Goal: Contribute content

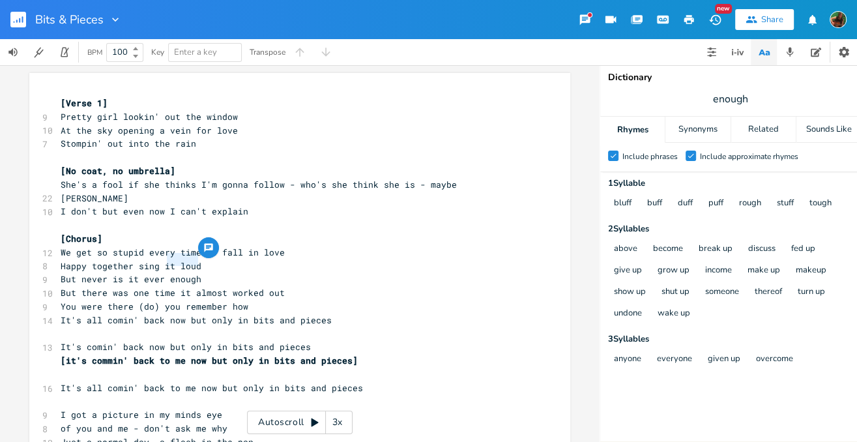
scroll to position [0, 1]
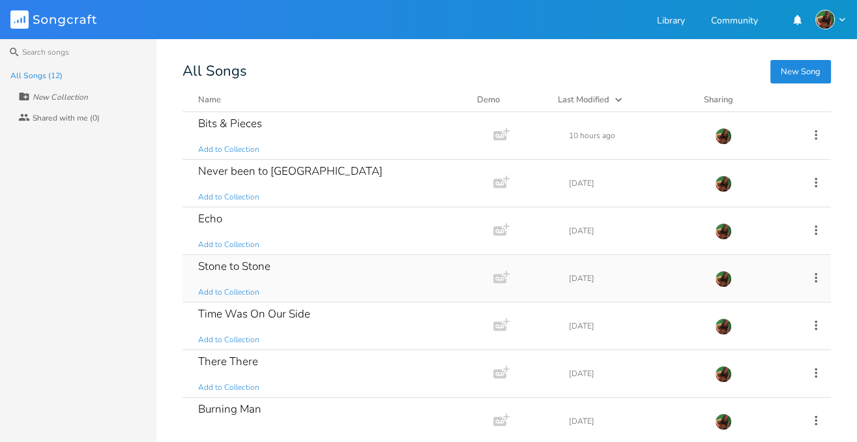
click at [273, 267] on div "Stone to Stone Add to Collection" at bounding box center [335, 278] width 274 height 47
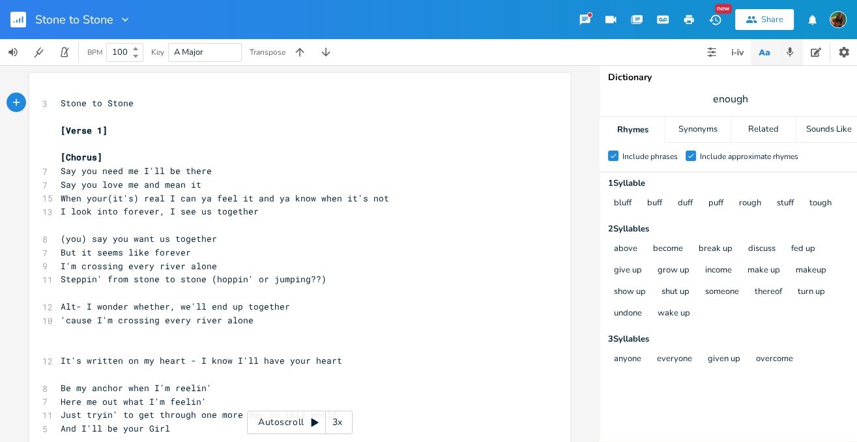
click at [788, 55] on icon "button" at bounding box center [790, 52] width 12 height 12
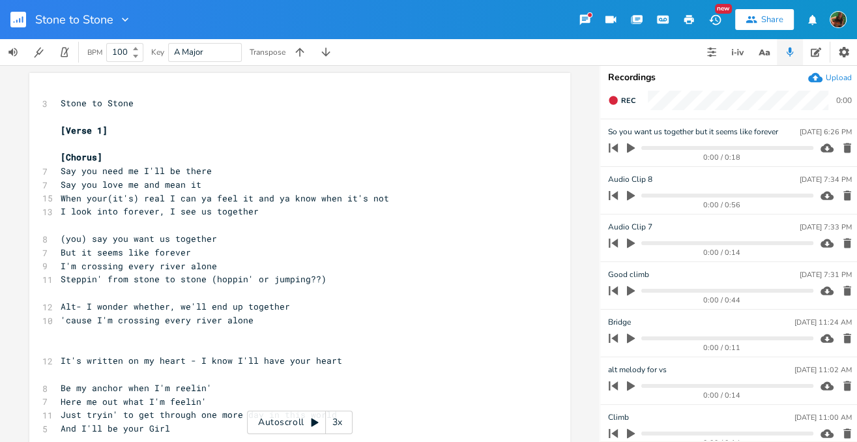
click at [632, 148] on icon "button" at bounding box center [631, 148] width 8 height 10
click at [632, 196] on icon "button" at bounding box center [631, 196] width 8 height 10
click at [632, 196] on icon "button" at bounding box center [631, 195] width 10 height 10
click at [632, 196] on icon "button" at bounding box center [631, 196] width 8 height 10
click at [631, 196] on icon "button" at bounding box center [631, 195] width 10 height 10
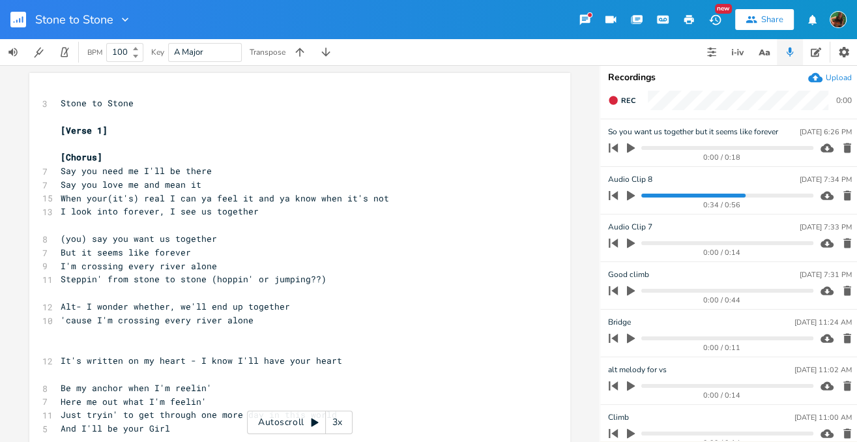
click at [640, 195] on div "0:34 / 0:56" at bounding box center [708, 195] width 209 height 21
click at [629, 243] on icon "button" at bounding box center [631, 244] width 8 height 10
click at [630, 241] on icon "button" at bounding box center [631, 243] width 10 height 10
click at [630, 287] on icon "button" at bounding box center [631, 291] width 12 height 12
click at [630, 289] on icon "button" at bounding box center [631, 291] width 10 height 10
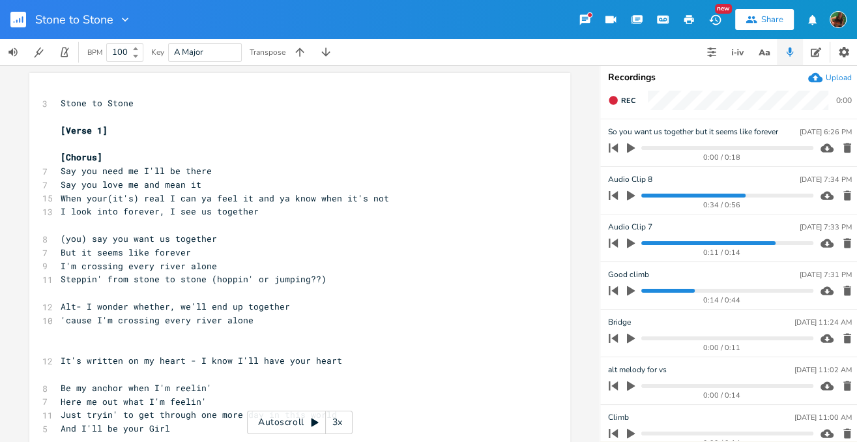
click at [678, 289] on progress at bounding box center [727, 291] width 171 height 4
click at [627, 294] on icon "button" at bounding box center [631, 291] width 12 height 12
click at [630, 291] on icon "button" at bounding box center [631, 291] width 10 height 10
click at [681, 289] on progress at bounding box center [727, 291] width 171 height 4
click at [632, 289] on icon "button" at bounding box center [631, 291] width 8 height 10
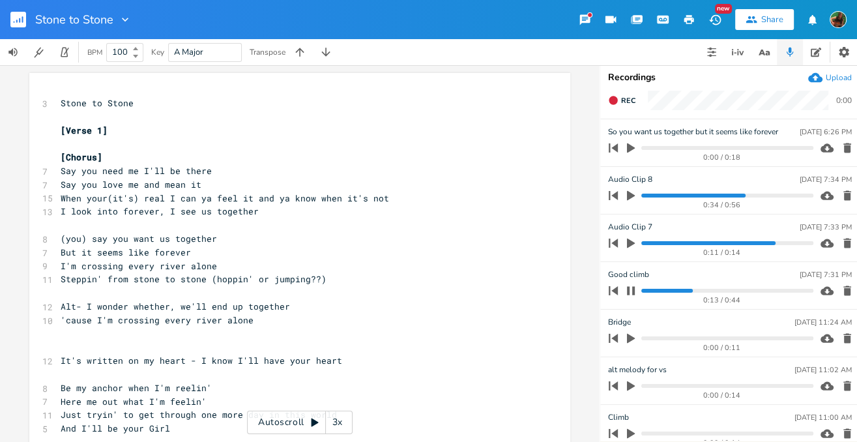
click at [632, 289] on icon "button" at bounding box center [631, 291] width 10 height 10
click at [645, 242] on progress at bounding box center [727, 243] width 171 height 4
click at [631, 242] on icon "button" at bounding box center [631, 244] width 8 height 10
click at [631, 242] on icon "button" at bounding box center [631, 243] width 10 height 10
click at [631, 289] on icon "button" at bounding box center [631, 291] width 8 height 10
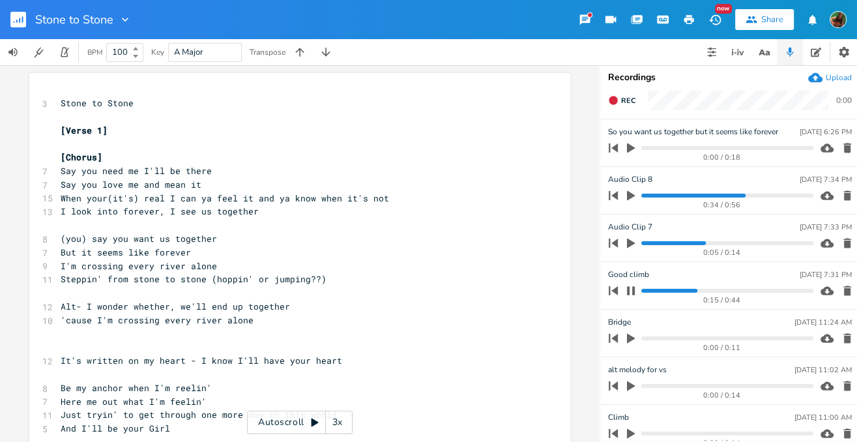
click at [642, 289] on progress at bounding box center [727, 291] width 171 height 4
click at [629, 289] on icon "button" at bounding box center [631, 290] width 8 height 8
click at [642, 290] on progress at bounding box center [727, 291] width 171 height 4
click at [629, 288] on icon "button" at bounding box center [631, 291] width 8 height 10
click at [617, 287] on icon "button" at bounding box center [613, 290] width 9 height 9
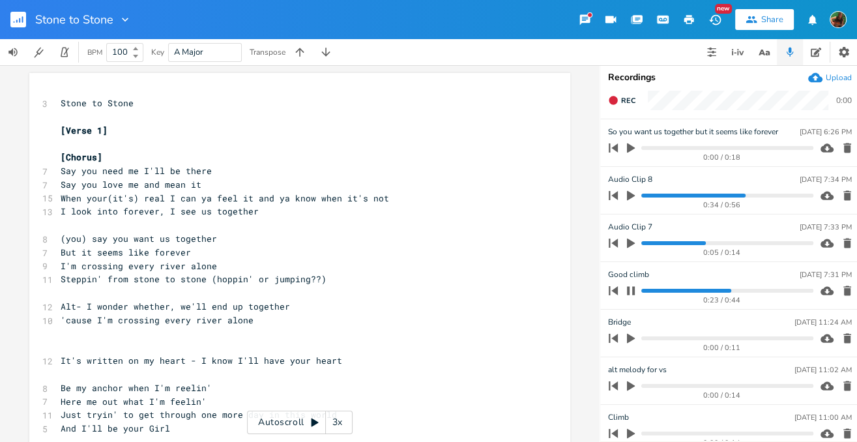
click at [630, 286] on icon "button" at bounding box center [631, 291] width 10 height 10
click at [632, 291] on icon "button" at bounding box center [631, 291] width 8 height 10
click at [632, 291] on icon "button" at bounding box center [631, 290] width 8 height 8
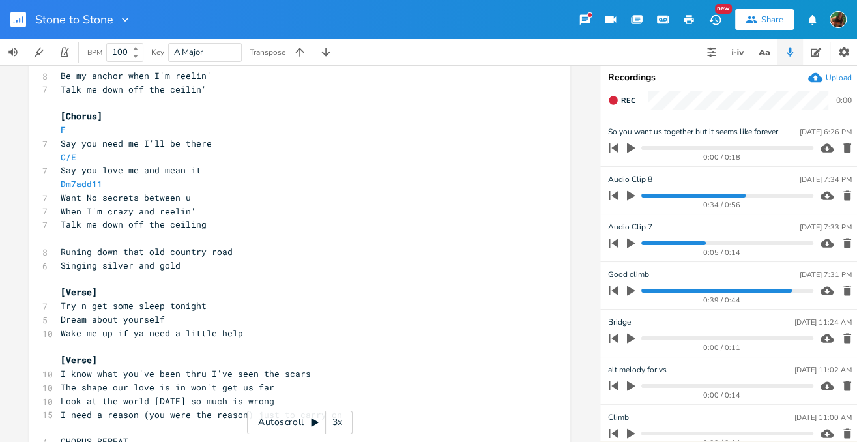
scroll to position [382, 0]
click at [110, 325] on span "Wake me up if ya need a little help" at bounding box center [152, 331] width 183 height 12
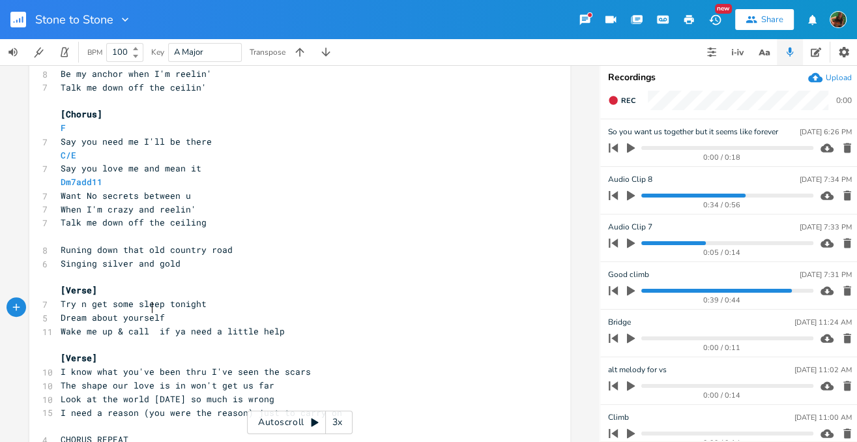
type textarea "& call me"
click at [300, 325] on pre "Wake me up & call me if ya need a little help" at bounding box center [293, 332] width 471 height 14
click at [612, 291] on icon "button" at bounding box center [613, 291] width 18 height 18
click at [624, 291] on button "button" at bounding box center [631, 290] width 17 height 21
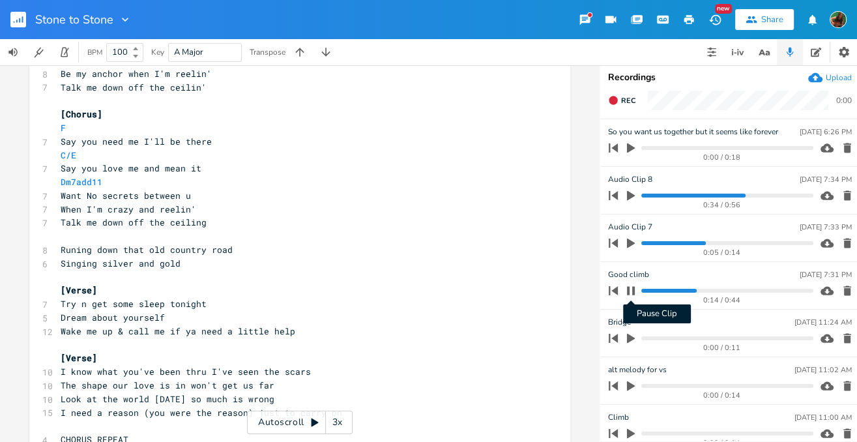
click at [630, 291] on icon "button" at bounding box center [631, 291] width 10 height 10
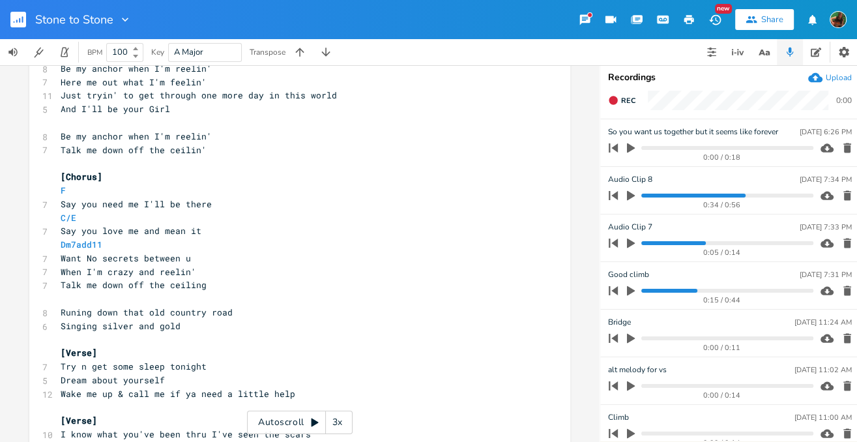
scroll to position [326, 0]
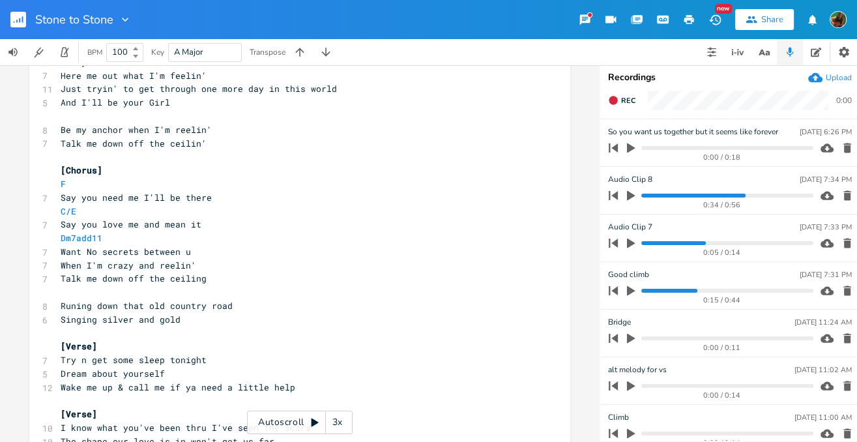
click at [240, 299] on pre "Runing down that old country road" at bounding box center [293, 306] width 471 height 14
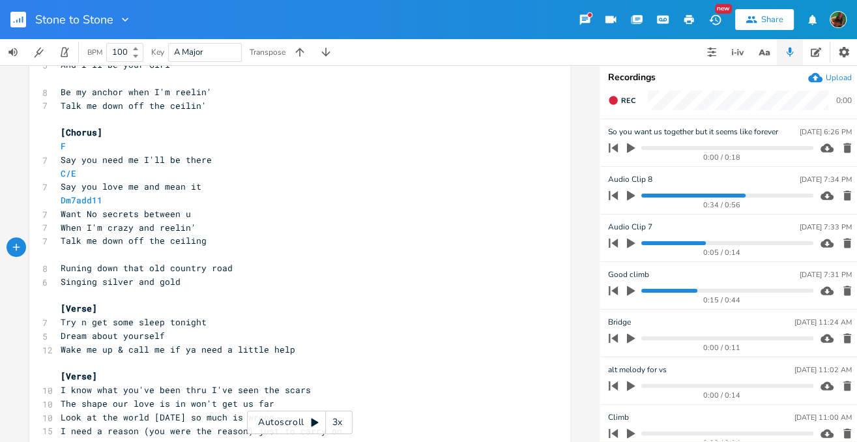
scroll to position [365, 0]
click at [231, 233] on pre "Talk me down off the ceiling" at bounding box center [293, 240] width 471 height 14
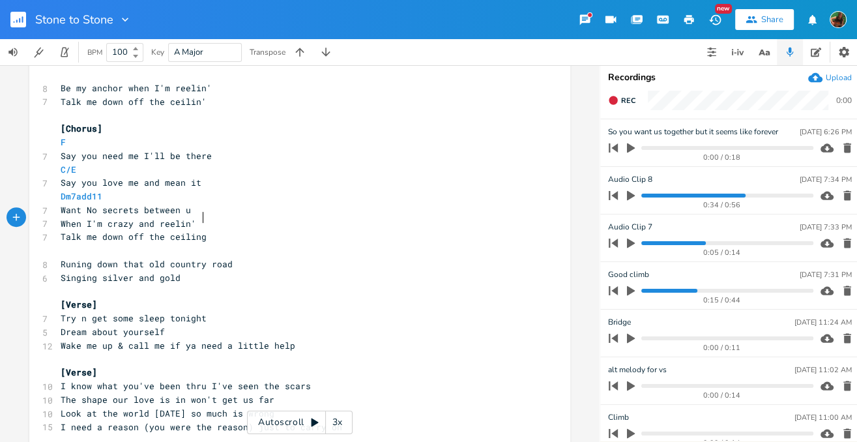
click at [218, 203] on pre "Want No secrets between u" at bounding box center [293, 210] width 471 height 14
click at [193, 217] on pre "When I'm crazy and reelin'" at bounding box center [293, 224] width 471 height 14
click at [201, 230] on pre "Talk me down off the ceiling" at bounding box center [293, 237] width 471 height 14
type textarea "reelin'"
drag, startPoint x: 154, startPoint y: 205, endPoint x: 186, endPoint y: 206, distance: 32.6
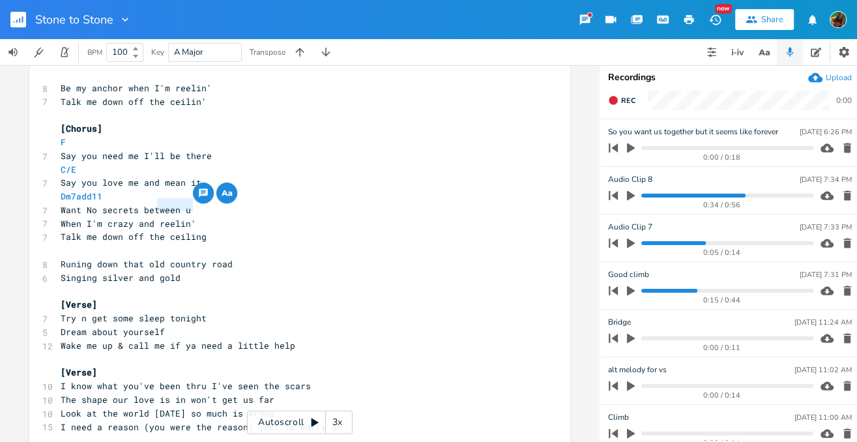
click at [186, 218] on span "When I'm crazy and reelin'" at bounding box center [129, 224] width 136 height 12
click at [221, 190] on icon "button" at bounding box center [227, 193] width 16 height 16
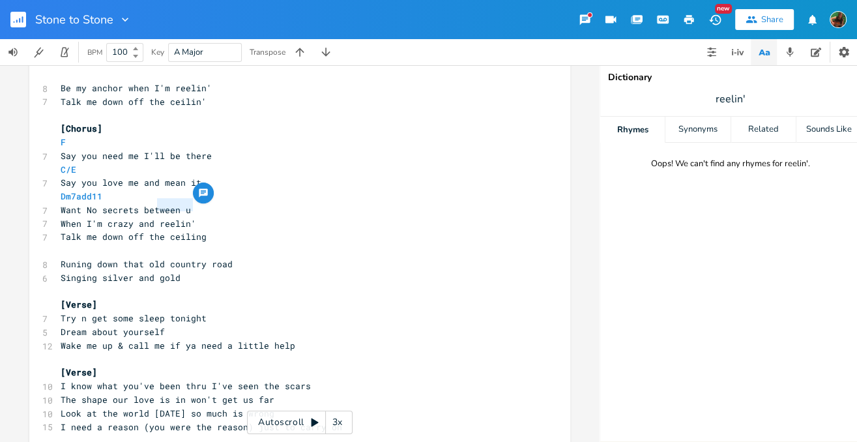
click at [747, 94] on span "reelin'" at bounding box center [730, 98] width 261 height 23
click at [747, 95] on span "reelin'" at bounding box center [730, 98] width 261 height 23
type input "reeling"
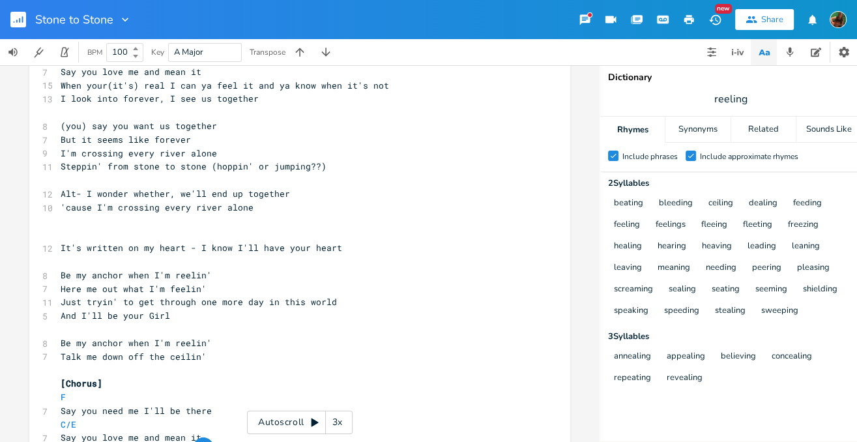
scroll to position [0, 0]
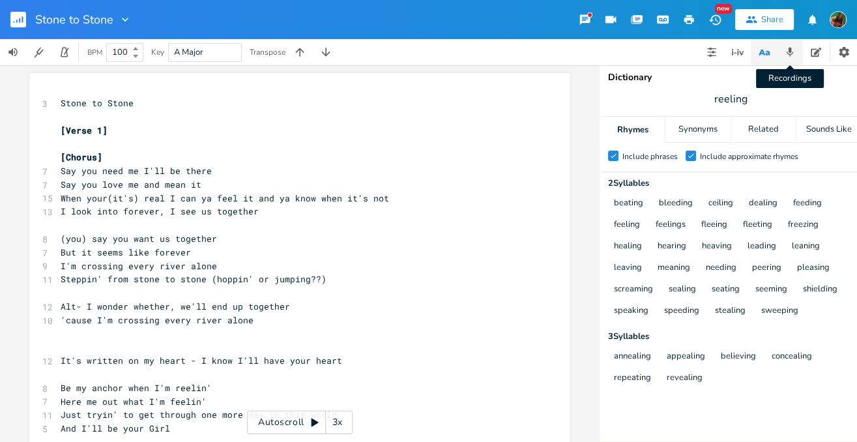
click at [794, 52] on icon "button" at bounding box center [790, 52] width 12 height 12
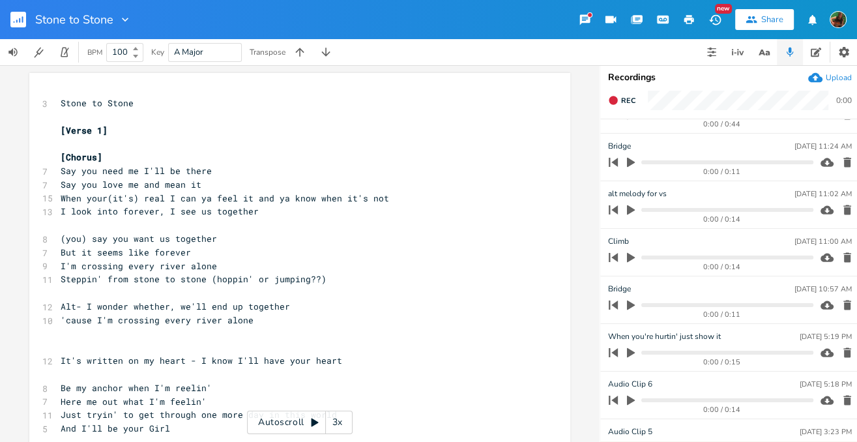
scroll to position [177, 0]
click at [628, 206] on icon "button" at bounding box center [631, 209] width 8 height 10
click at [630, 209] on icon "button" at bounding box center [631, 208] width 10 height 10
click at [171, 249] on span "But it seems like forever" at bounding box center [126, 252] width 130 height 12
click at [196, 262] on span "I'm crossing every river alone" at bounding box center [139, 266] width 156 height 12
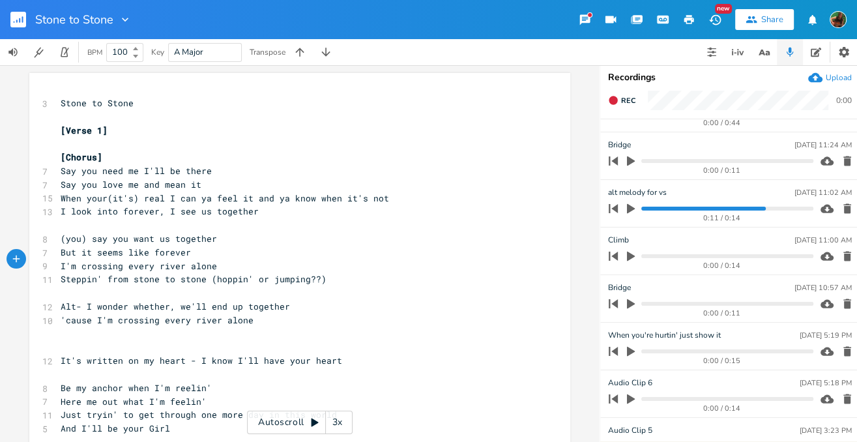
click at [220, 259] on pre "I'm crossing every river alone" at bounding box center [293, 266] width 471 height 14
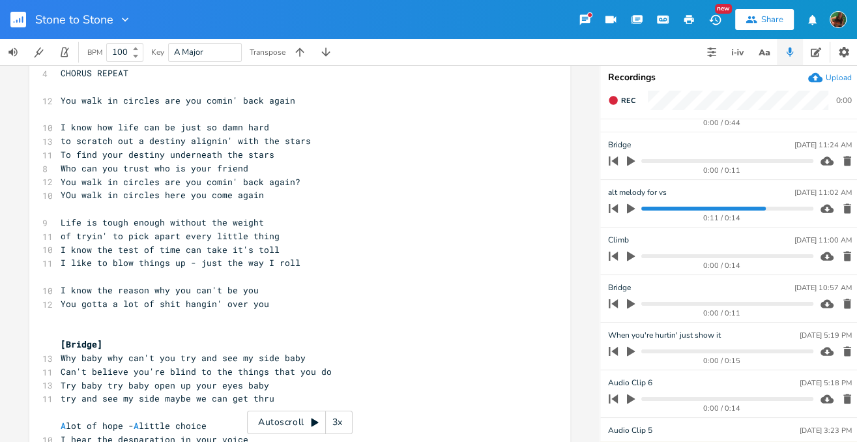
scroll to position [768, 0]
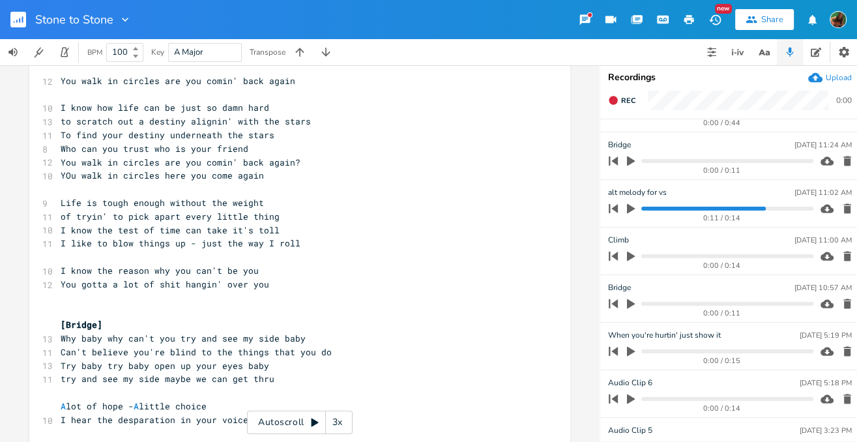
click at [630, 304] on icon "button" at bounding box center [631, 304] width 8 height 10
click at [630, 304] on icon "button" at bounding box center [631, 304] width 10 height 10
click at [630, 304] on icon "button" at bounding box center [631, 304] width 8 height 10
click at [629, 299] on icon "button" at bounding box center [631, 304] width 10 height 10
click at [630, 158] on icon "button" at bounding box center [631, 161] width 8 height 10
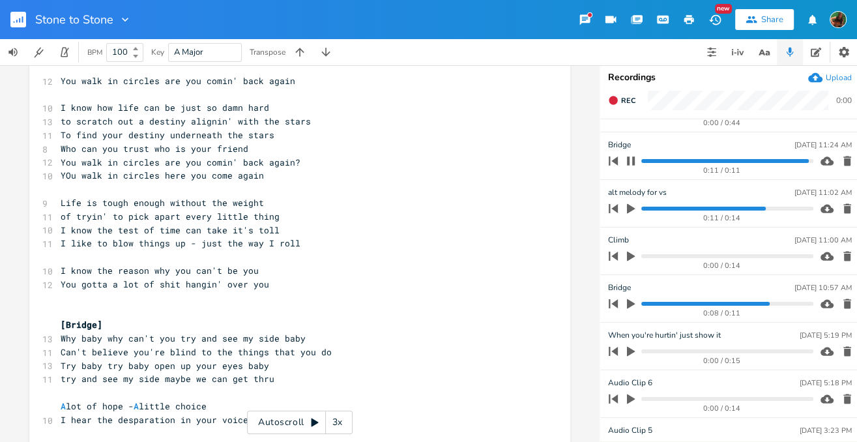
click at [630, 158] on icon "button" at bounding box center [631, 161] width 10 height 10
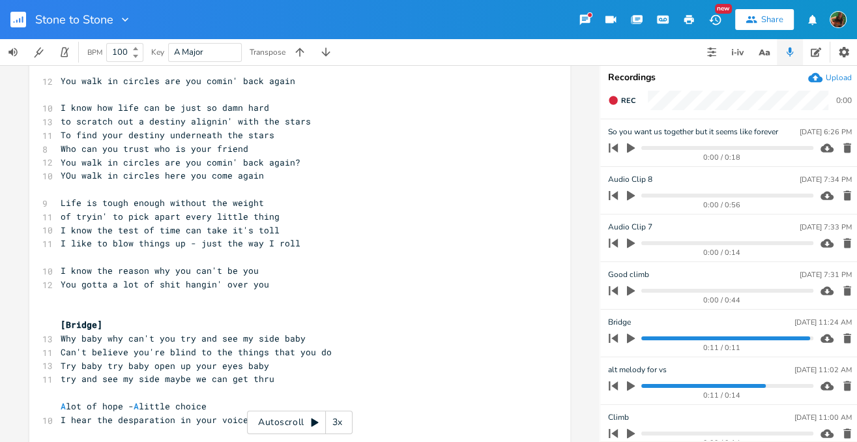
scroll to position [0, 0]
click at [633, 198] on icon "button" at bounding box center [631, 196] width 12 height 12
click at [634, 241] on icon "button" at bounding box center [631, 243] width 12 height 12
click at [634, 241] on icon "button" at bounding box center [631, 243] width 8 height 8
click at [631, 295] on icon "button" at bounding box center [631, 291] width 12 height 12
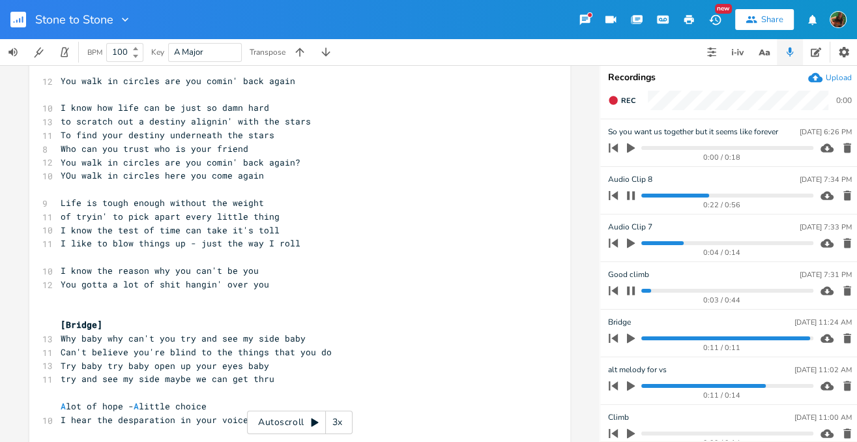
click at [617, 243] on icon "button" at bounding box center [613, 243] width 9 height 9
click at [631, 287] on icon "button" at bounding box center [631, 291] width 10 height 10
click at [629, 242] on icon "button" at bounding box center [631, 244] width 8 height 10
click at [630, 293] on icon "button" at bounding box center [631, 291] width 8 height 10
click at [630, 293] on icon "button" at bounding box center [631, 291] width 10 height 10
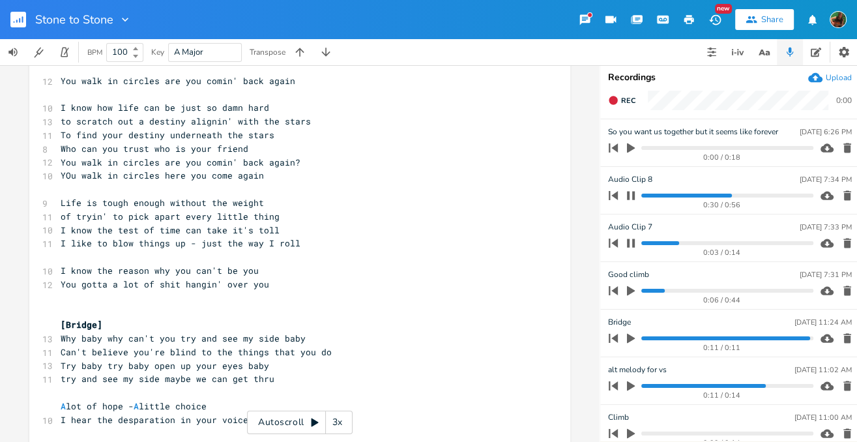
click at [630, 245] on icon "button" at bounding box center [631, 243] width 10 height 10
click at [630, 195] on icon "button" at bounding box center [631, 195] width 10 height 10
click at [630, 289] on icon "button" at bounding box center [631, 291] width 8 height 10
click at [630, 289] on icon "button" at bounding box center [631, 291] width 10 height 10
click at [628, 146] on icon "button" at bounding box center [631, 148] width 8 height 10
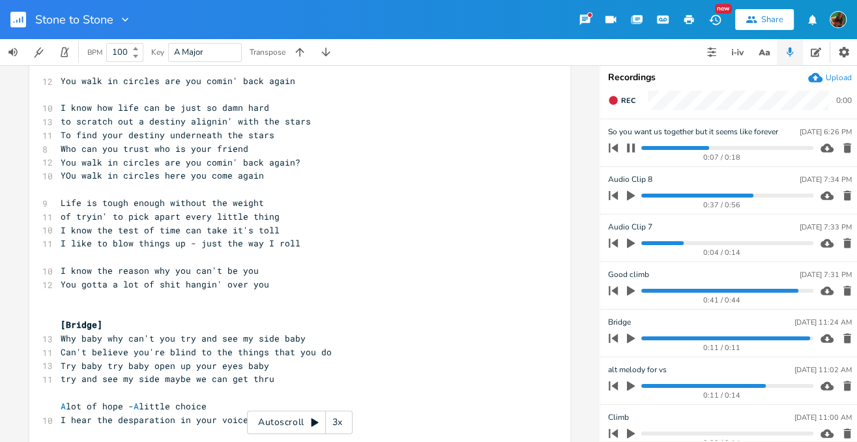
click at [628, 147] on icon "button" at bounding box center [631, 147] width 8 height 8
